Goal: Information Seeking & Learning: Learn about a topic

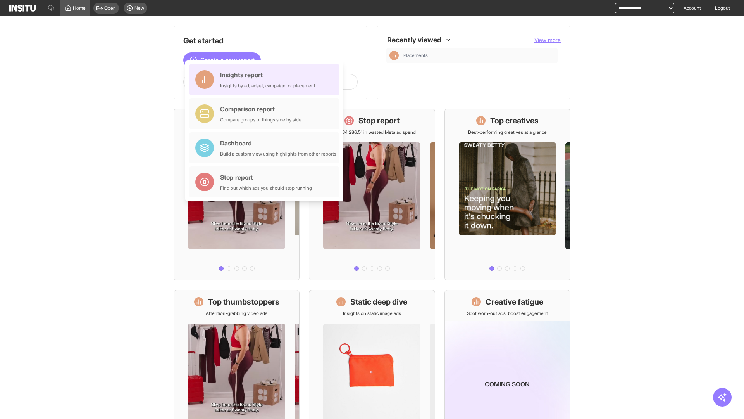
click at [266, 79] on div "Insights report Insights by ad, adset, campaign, or placement" at bounding box center [267, 79] width 95 height 19
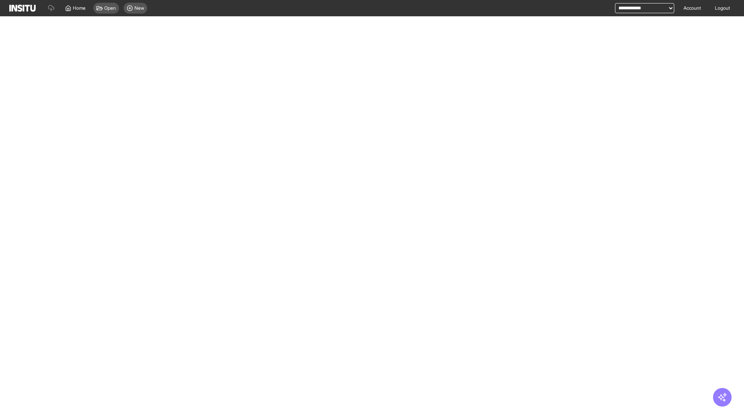
select select "**"
